Goal: Transaction & Acquisition: Purchase product/service

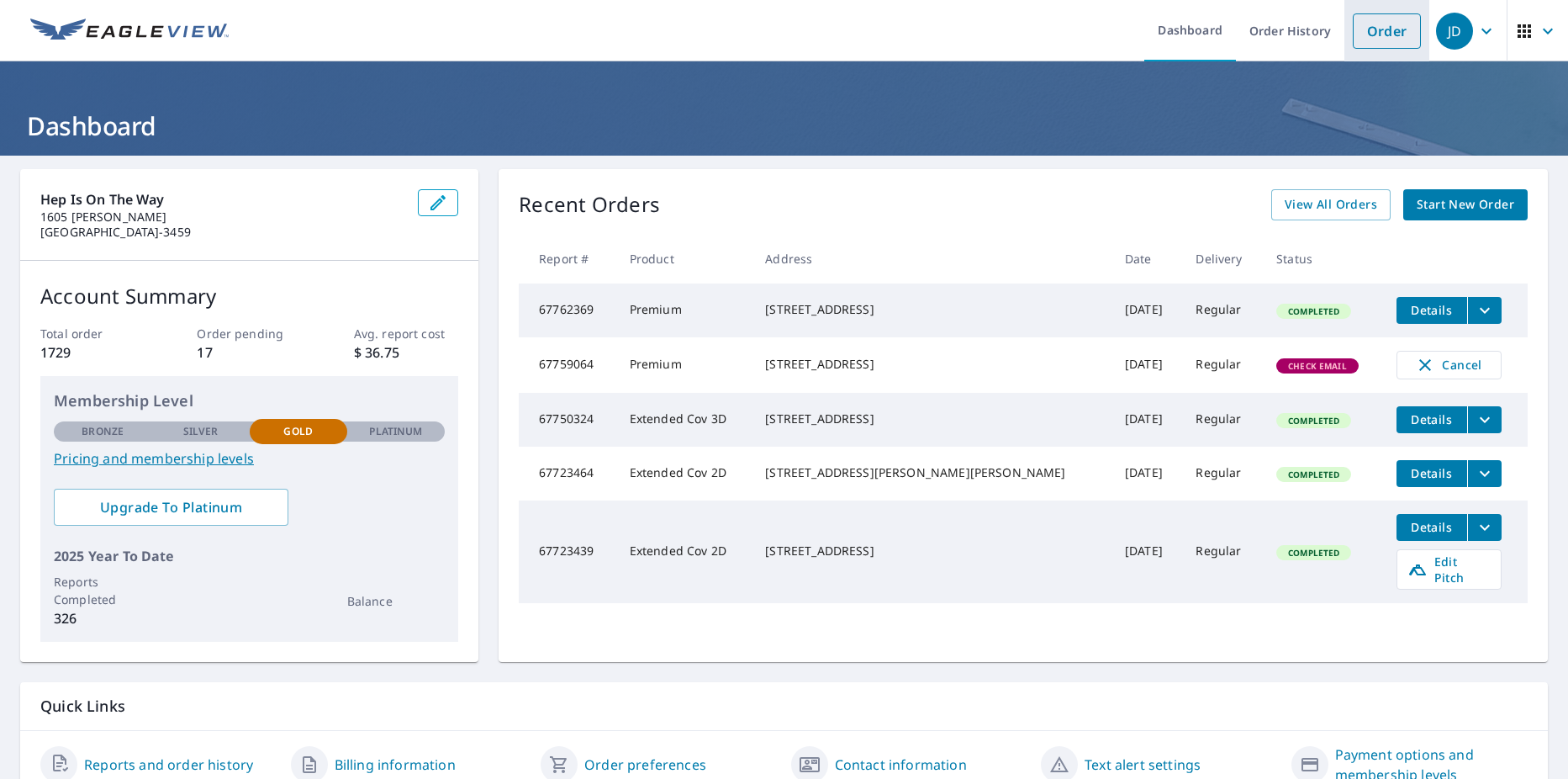
click at [1378, 37] on link "Order" at bounding box center [1387, 31] width 68 height 35
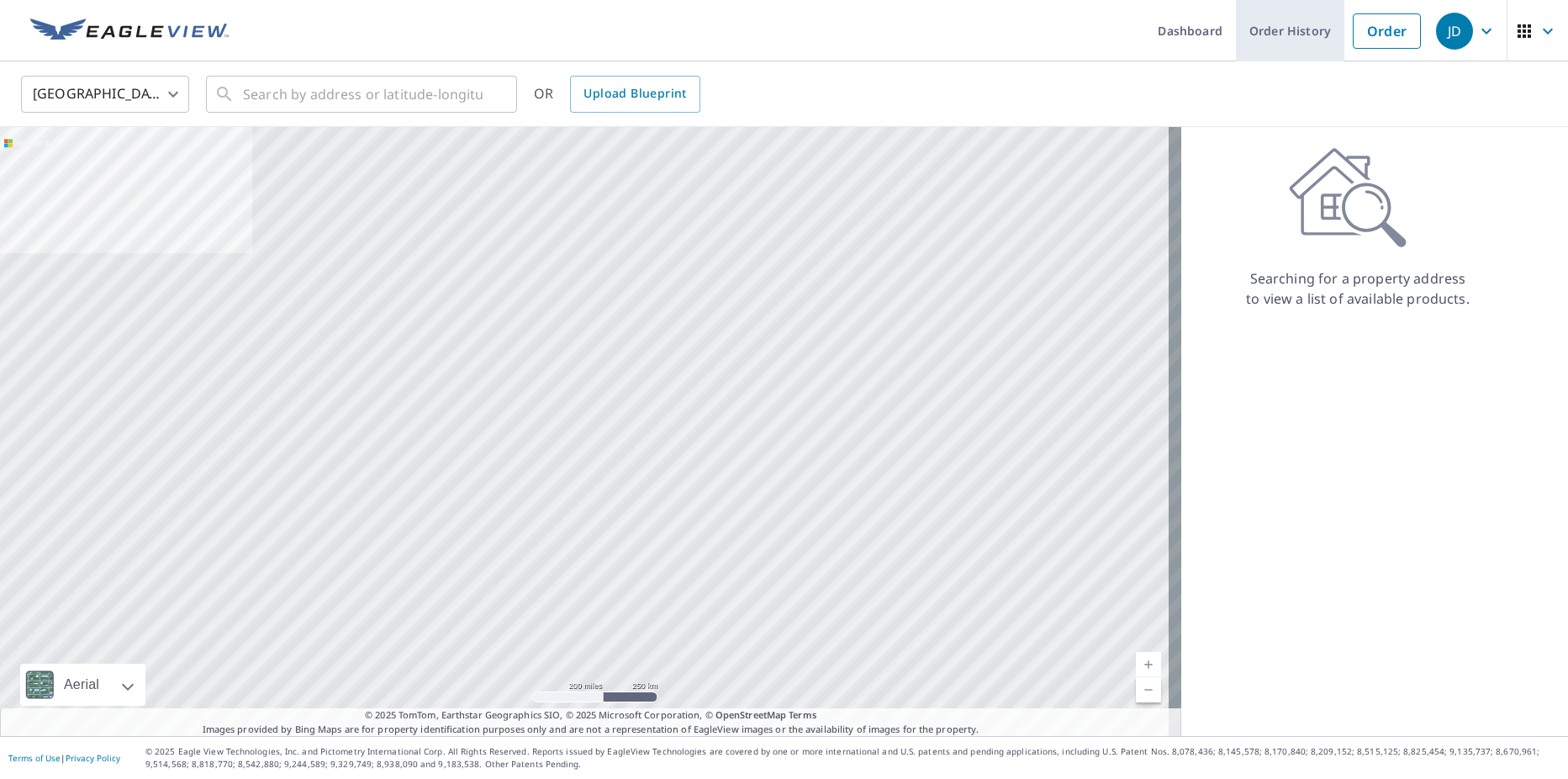
click at [1299, 37] on link "Order History" at bounding box center [1290, 31] width 108 height 61
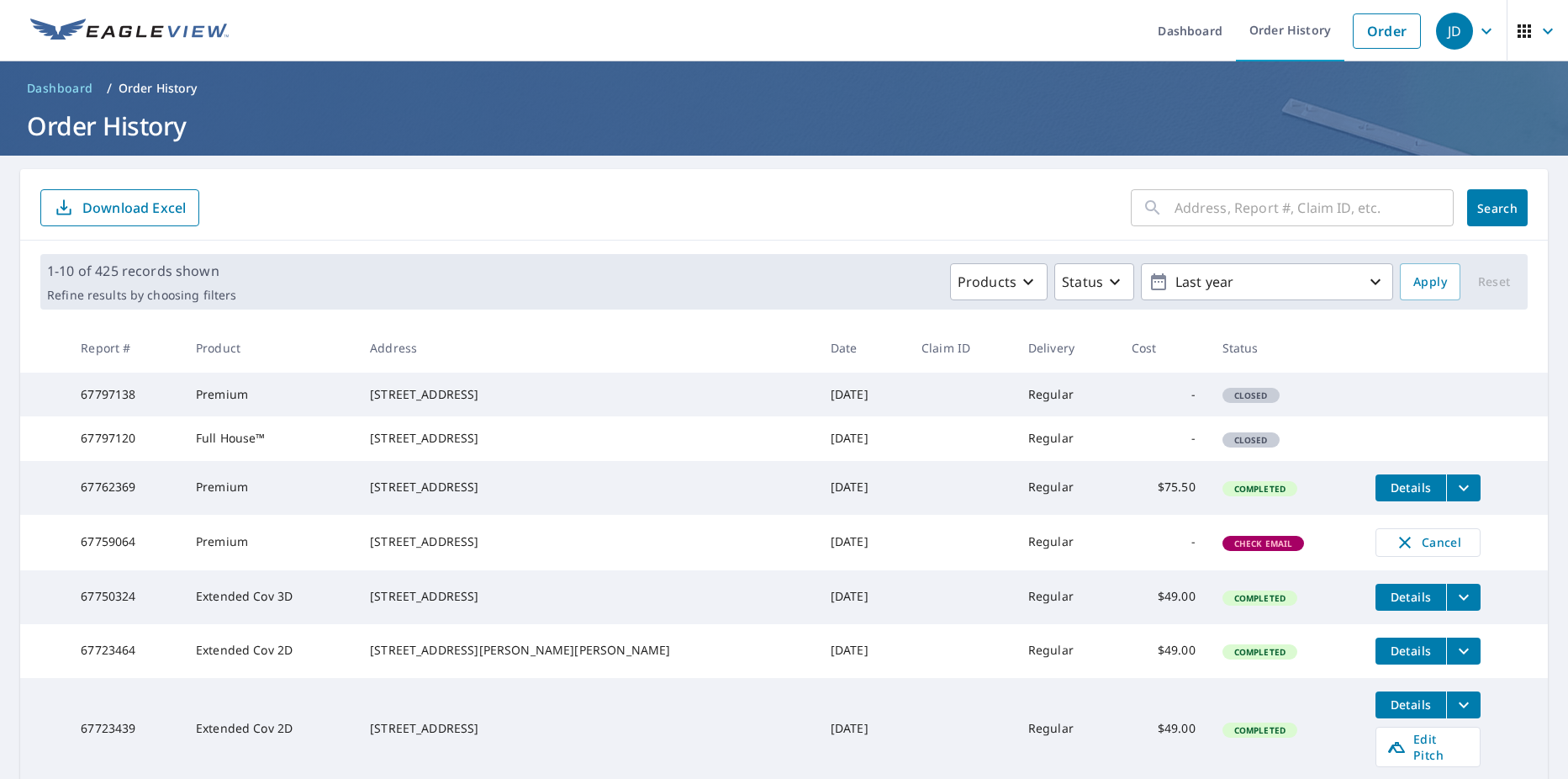
click at [607, 403] on div "[STREET_ADDRESS]" at bounding box center [586, 393] width 433 height 17
drag, startPoint x: 542, startPoint y: 410, endPoint x: 472, endPoint y: 408, distance: 70.0
click at [472, 403] on div "[STREET_ADDRESS]" at bounding box center [586, 393] width 433 height 17
drag, startPoint x: 472, startPoint y: 408, endPoint x: 558, endPoint y: 412, distance: 86.1
click at [562, 403] on div "[STREET_ADDRESS]" at bounding box center [586, 393] width 433 height 17
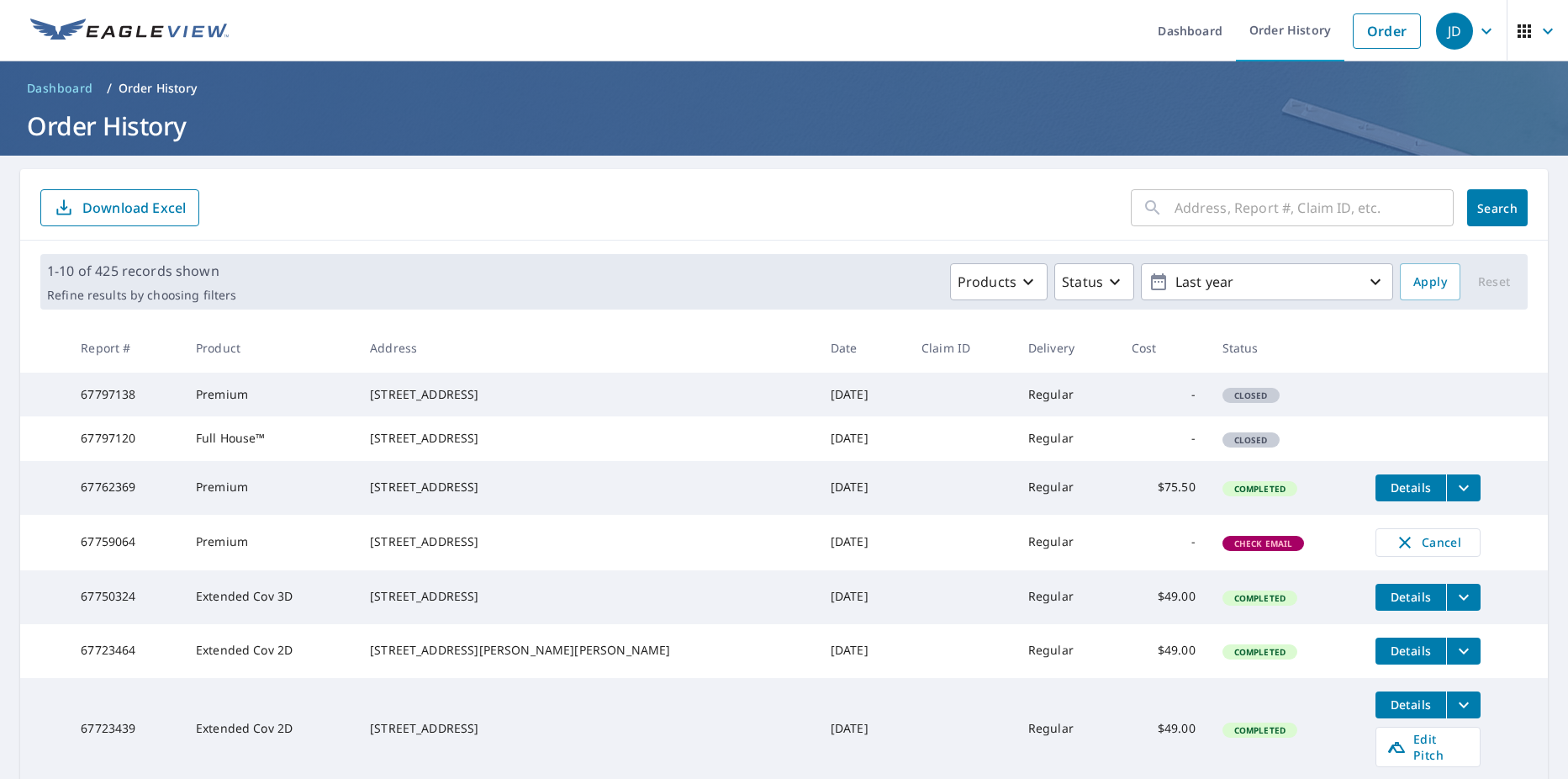
drag, startPoint x: 557, startPoint y: 412, endPoint x: 408, endPoint y: 389, distance: 150.8
click at [408, 389] on td "[STREET_ADDRESS]" at bounding box center [587, 394] width 460 height 44
copy div "[STREET_ADDRESS]"
click at [1378, 36] on link "Order" at bounding box center [1387, 31] width 68 height 35
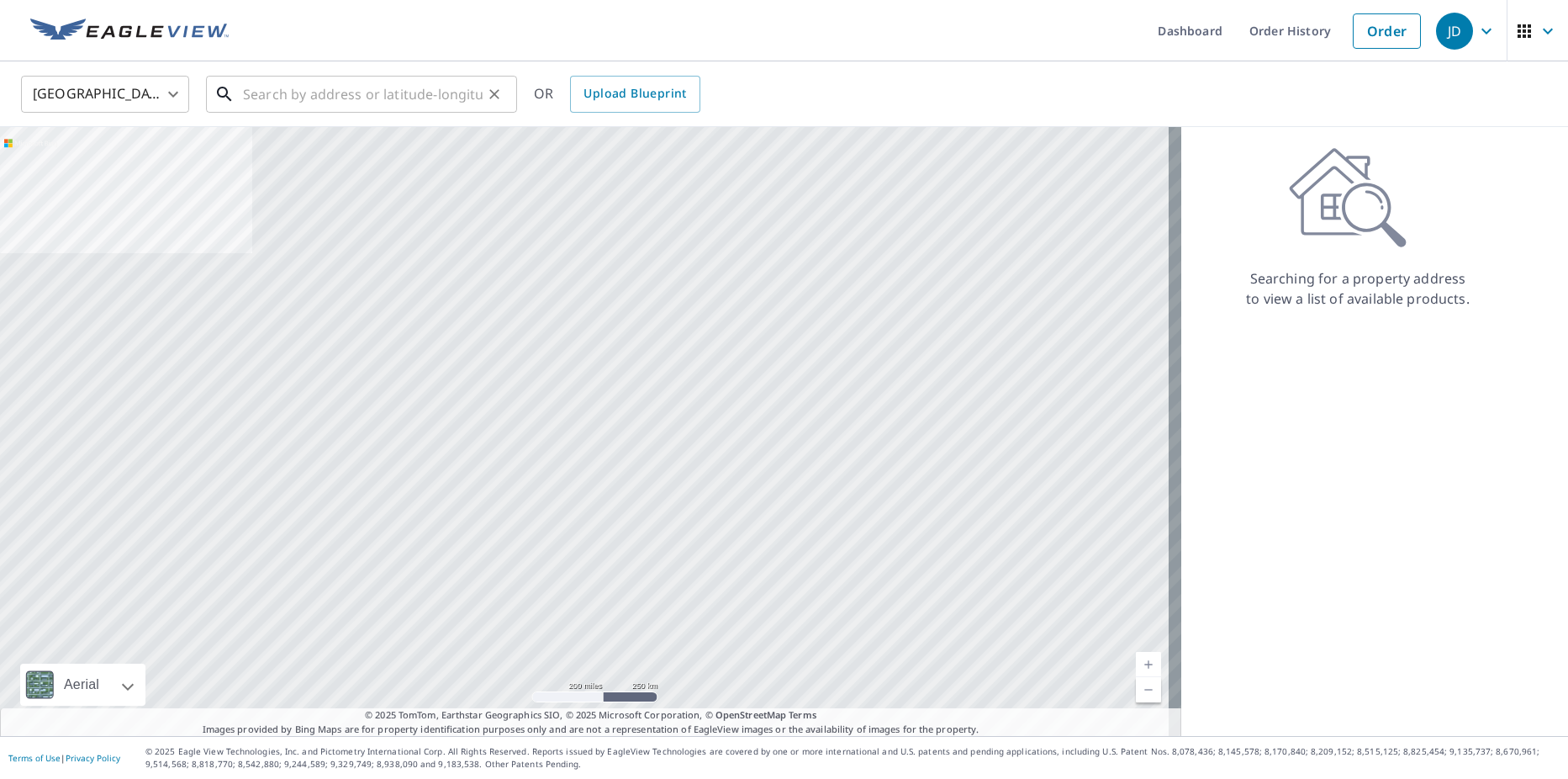
click at [269, 104] on input "text" at bounding box center [363, 94] width 240 height 47
paste input "[STREET_ADDRESS]"
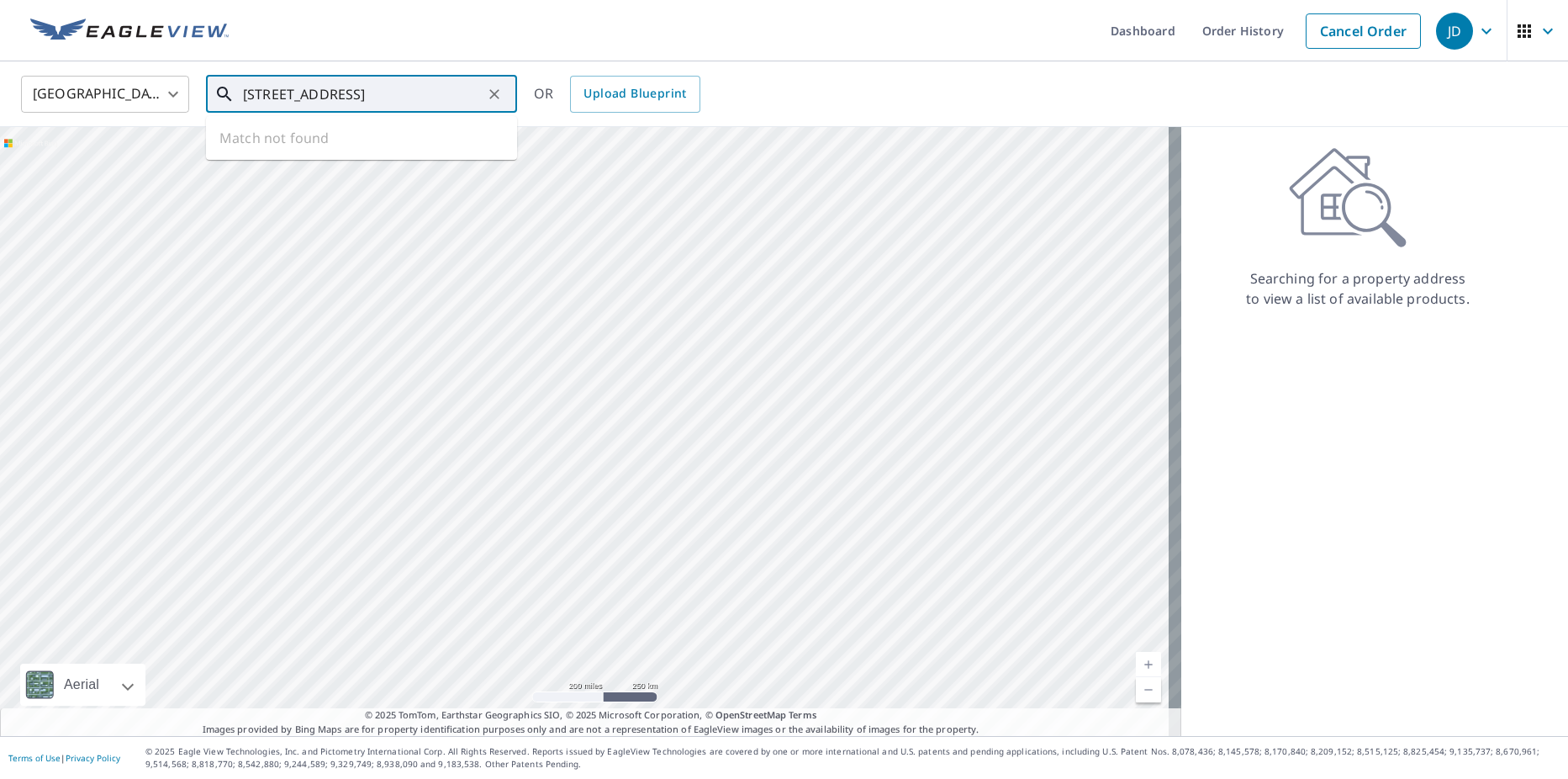
scroll to position [0, 31]
click at [416, 154] on p "[GEOGRAPHIC_DATA]" at bounding box center [372, 161] width 264 height 17
type input "[STREET_ADDRESS]"
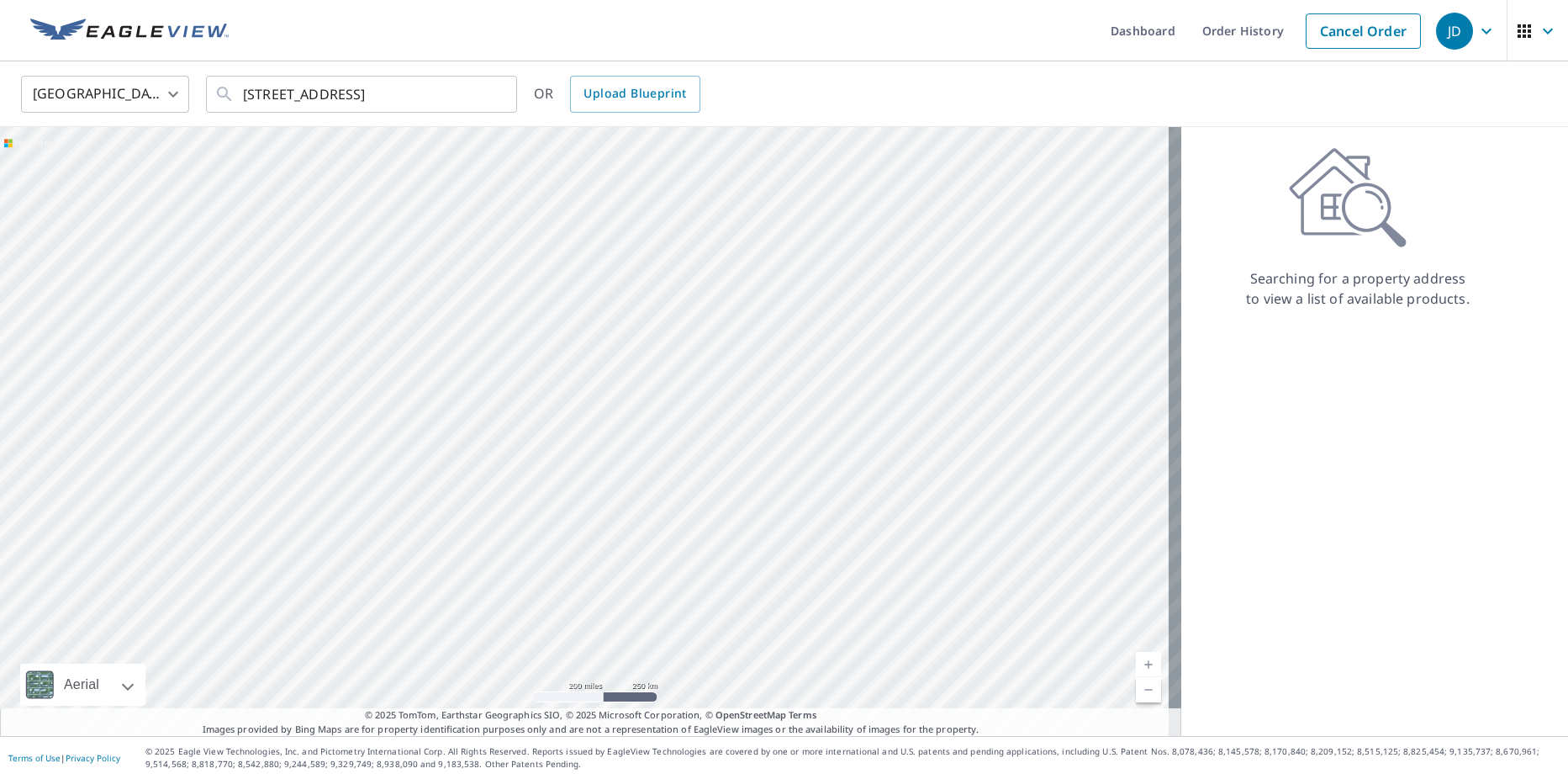
scroll to position [0, 0]
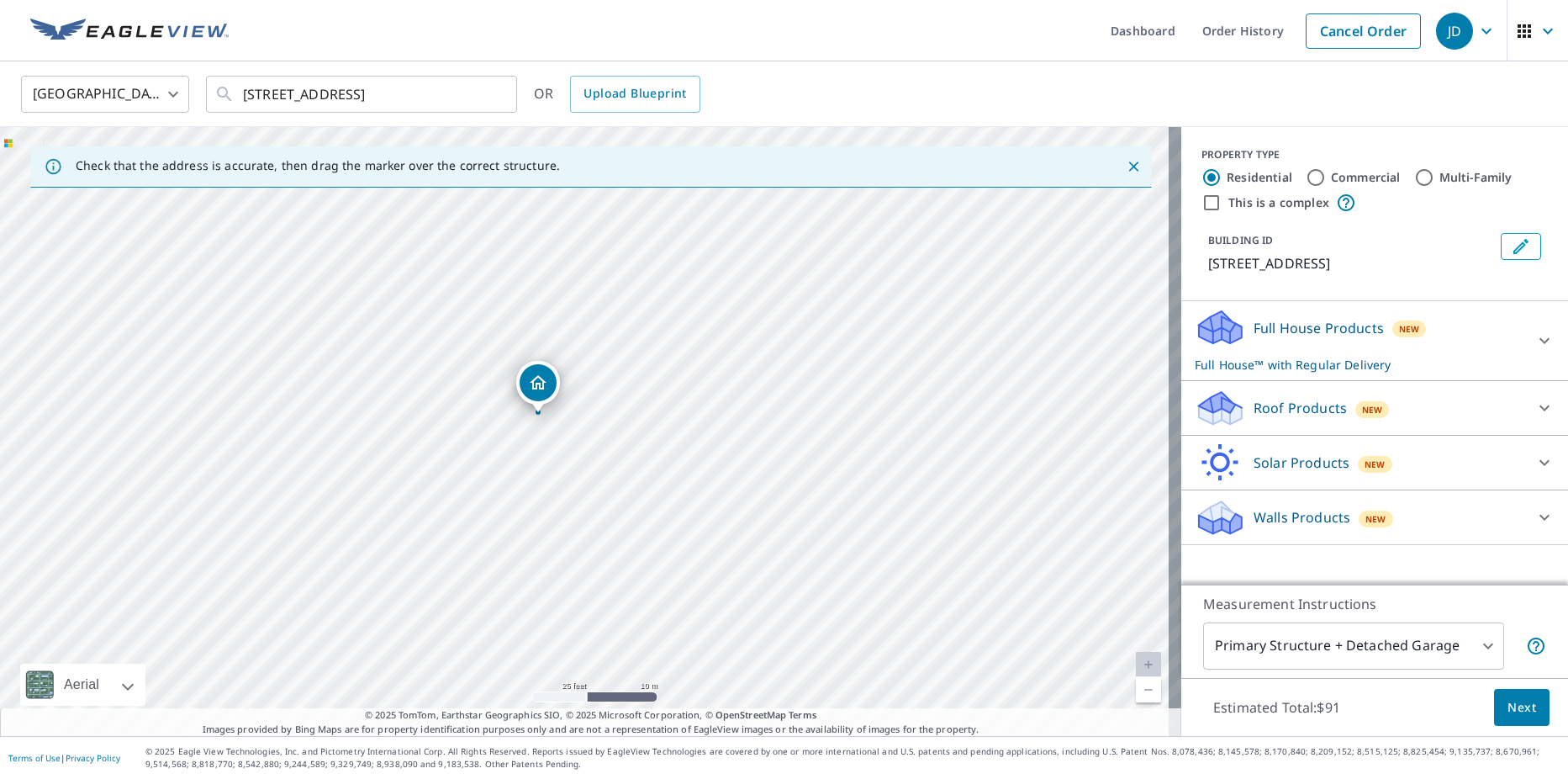
drag, startPoint x: 590, startPoint y: 411, endPoint x: 544, endPoint y: 395, distance: 48.7
click at [1539, 342] on icon at bounding box center [1544, 341] width 10 height 6
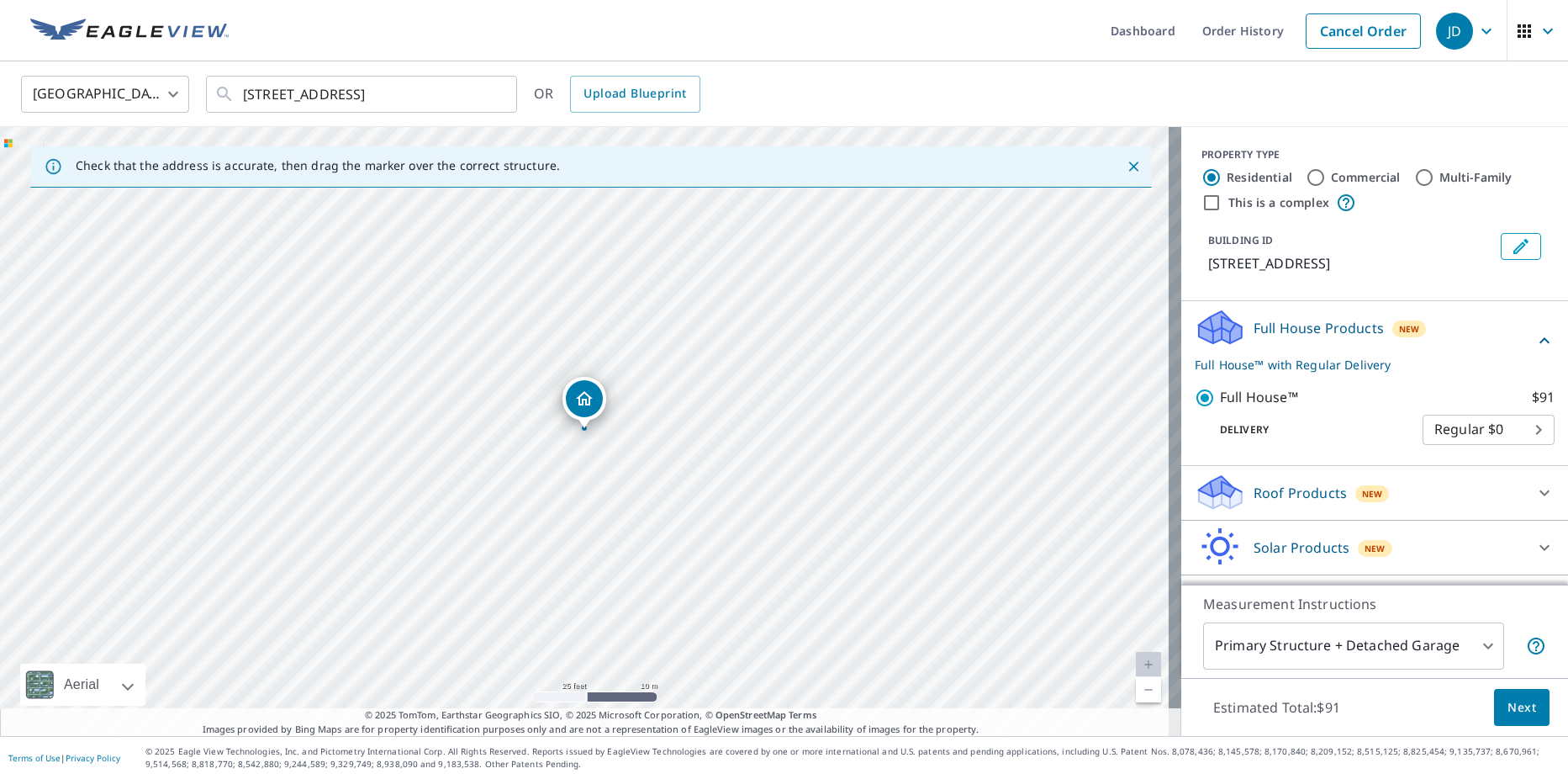
click at [1534, 351] on icon at bounding box center [1544, 340] width 20 height 20
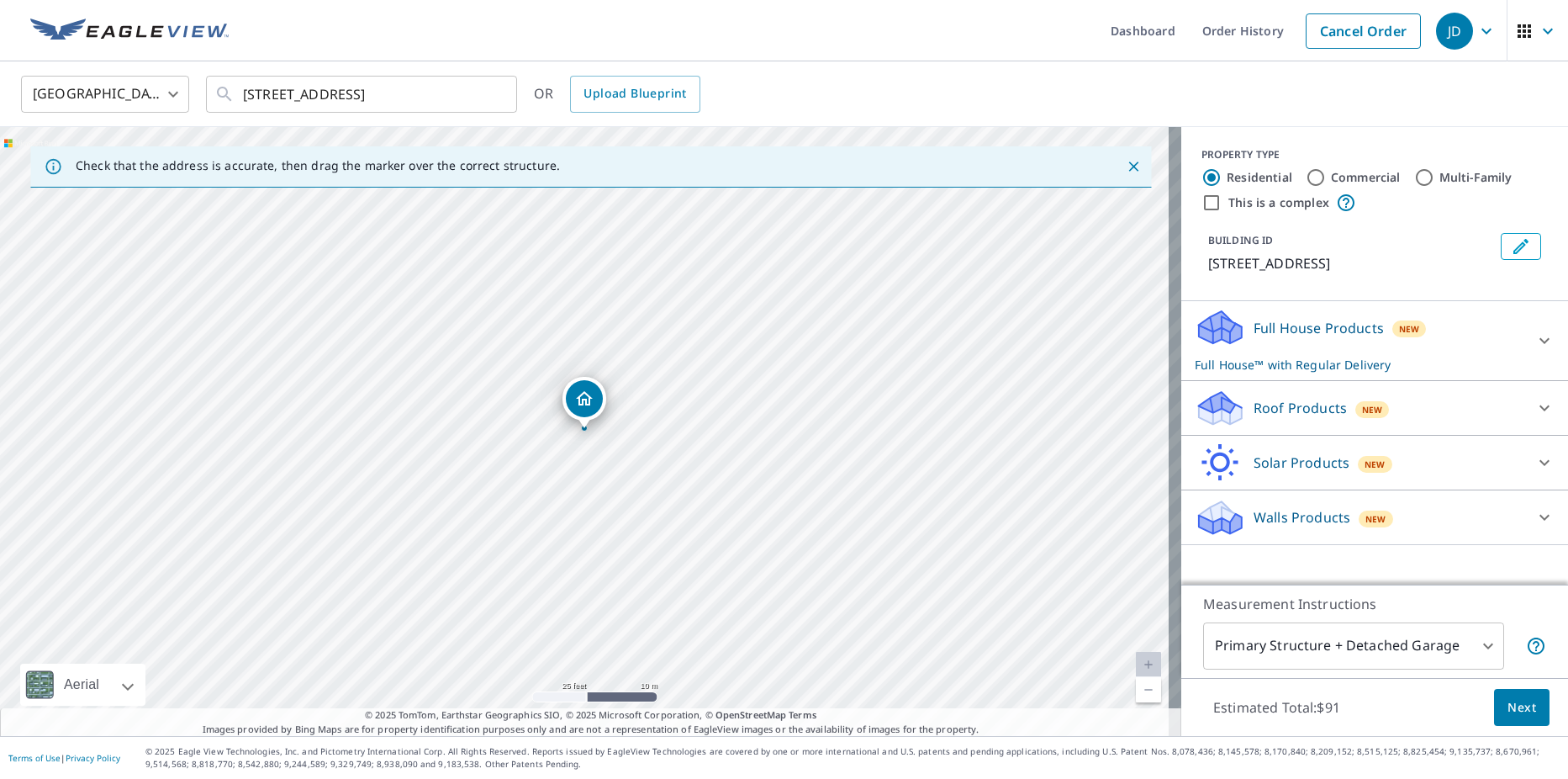
click at [1479, 413] on div "Roof Products New" at bounding box center [1360, 407] width 330 height 39
click at [1259, 460] on div "Premium $24.25 - $75.5" at bounding box center [1374, 451] width 360 height 48
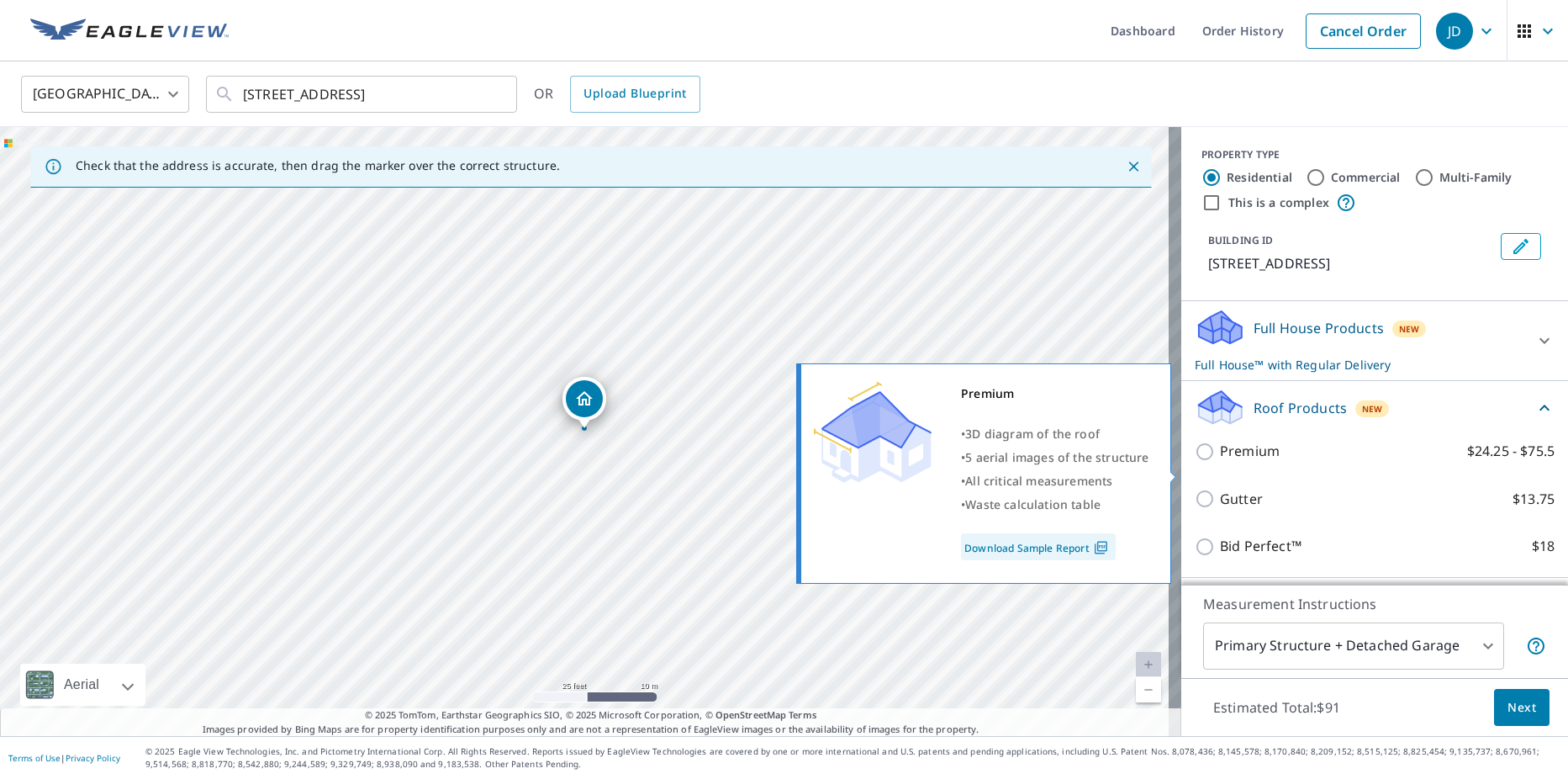
click at [1198, 461] on input "Premium $24.25 - $75.5" at bounding box center [1207, 451] width 25 height 20
checkbox input "true"
checkbox input "false"
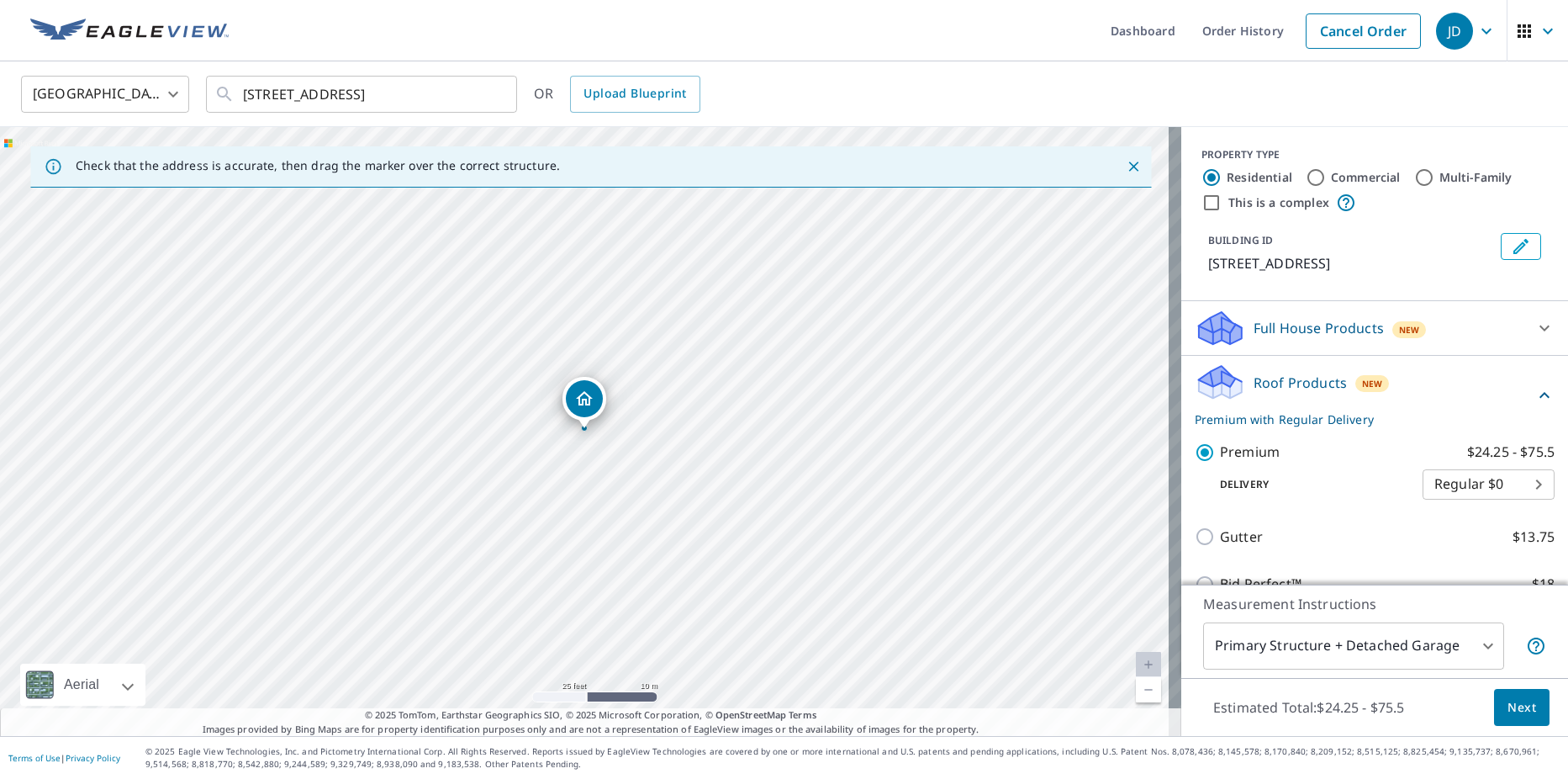
click at [1516, 708] on span "Next" at bounding box center [1521, 707] width 29 height 21
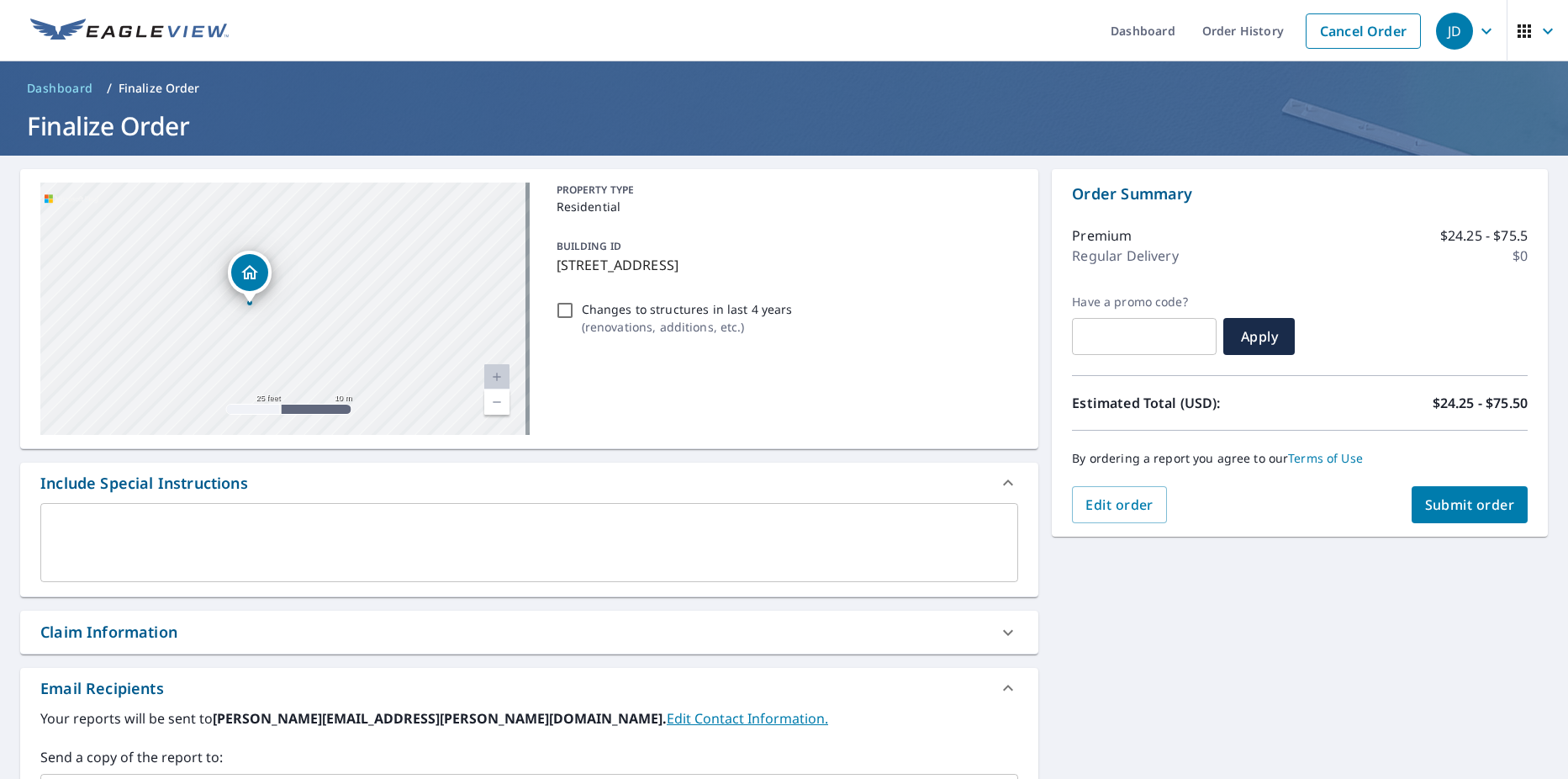
drag, startPoint x: 240, startPoint y: 303, endPoint x: 369, endPoint y: 339, distance: 133.9
click at [368, 339] on div "[STREET_ADDRESS]" at bounding box center [284, 308] width 489 height 252
click at [1449, 501] on span "Submit order" at bounding box center [1469, 504] width 90 height 18
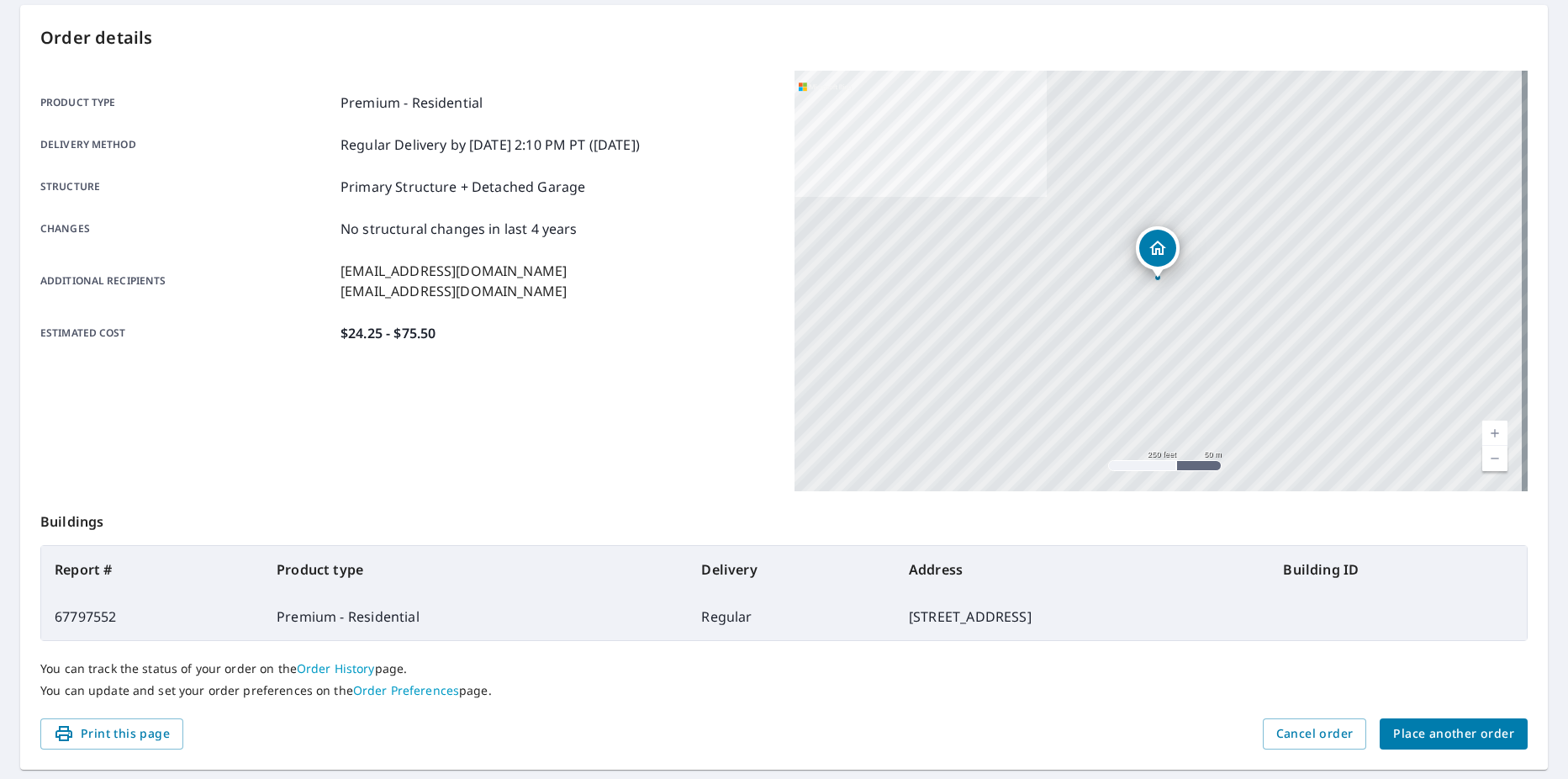
scroll to position [168, 0]
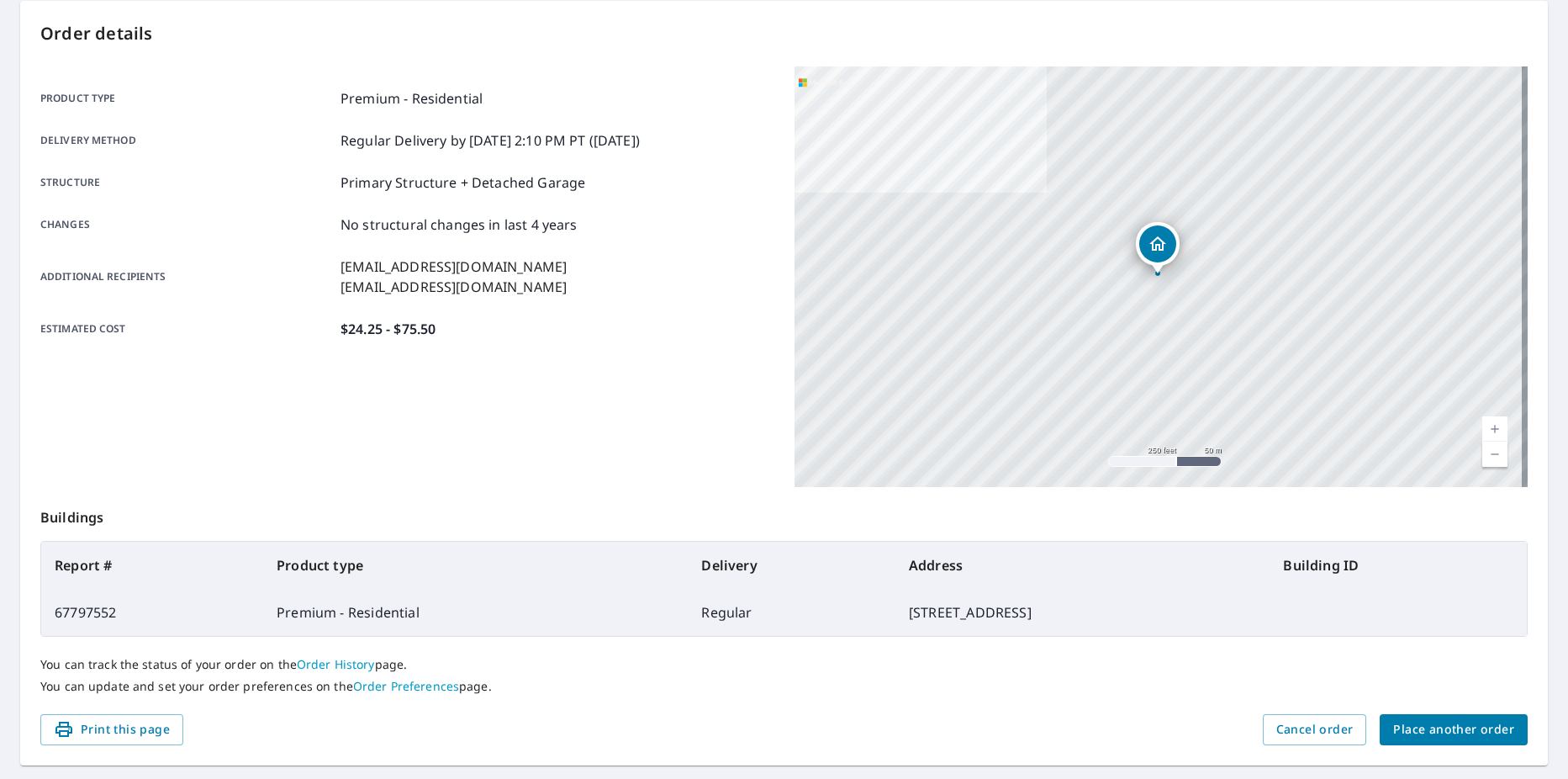
click at [1489, 735] on span "Place another order" at bounding box center [1453, 729] width 121 height 21
